Goal: Find specific page/section: Find specific page/section

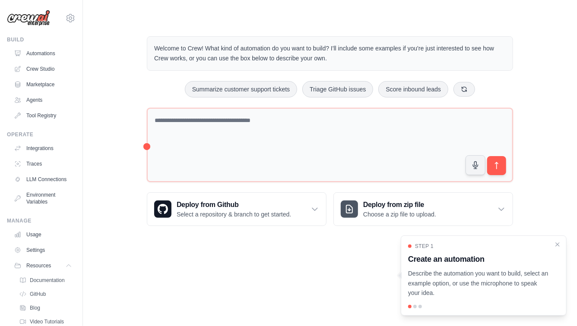
click at [38, 67] on link "Crew Studio" at bounding box center [42, 69] width 65 height 14
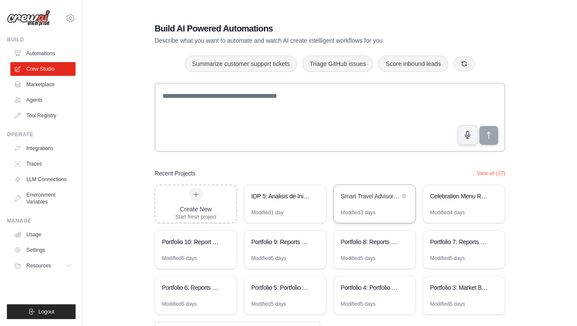
scroll to position [33, 0]
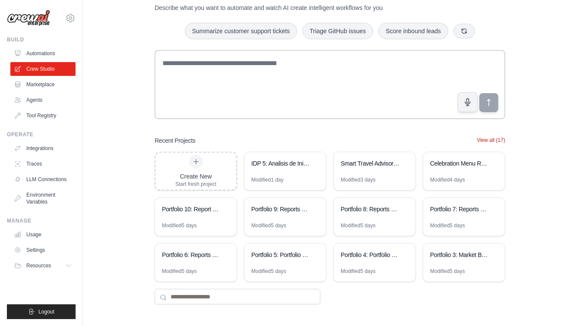
click at [481, 139] on button "View all (17)" at bounding box center [491, 140] width 28 height 7
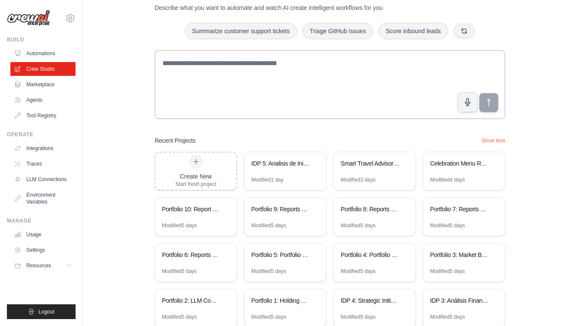
scroll to position [124, 0]
